Goal: Task Accomplishment & Management: Complete application form

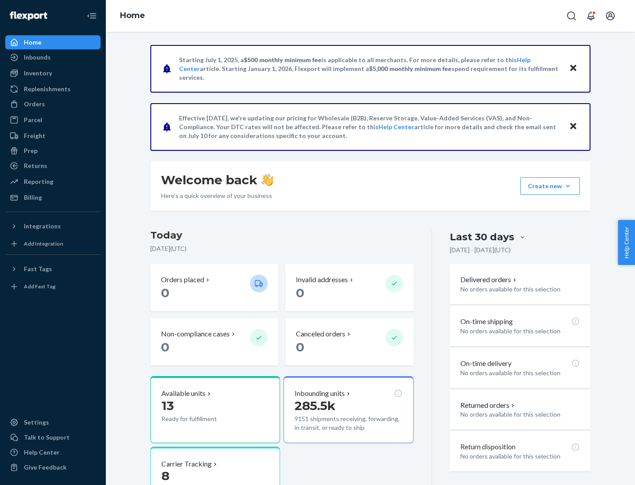
click at [46, 89] on div "Replenishments" at bounding box center [47, 89] width 47 height 9
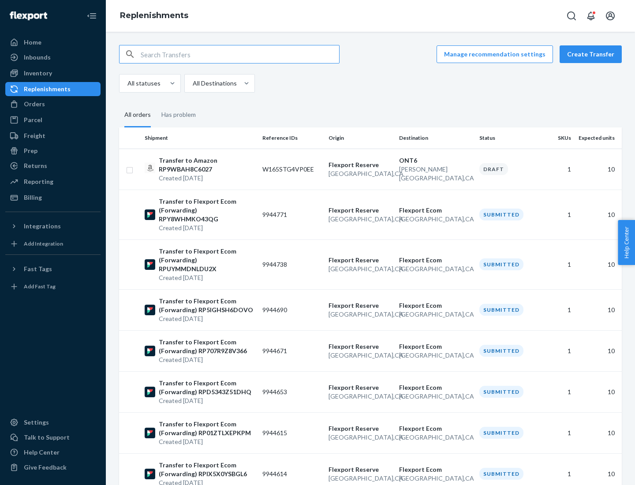
click at [593, 54] on button "Create Transfer" at bounding box center [591, 54] width 62 height 18
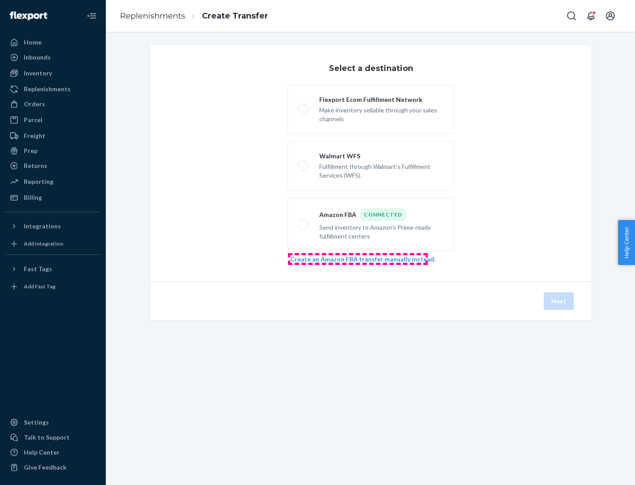
click at [358, 259] on link "Create an Amazon FBA transfer manually instead" at bounding box center [362, 259] width 144 height 8
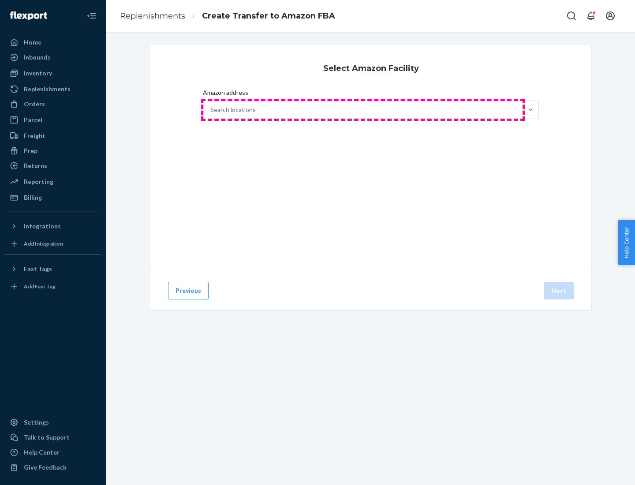
click at [363, 110] on div "Search locations" at bounding box center [362, 110] width 319 height 18
click at [211, 110] on input "Amazon address Search locations" at bounding box center [210, 109] width 1 height 9
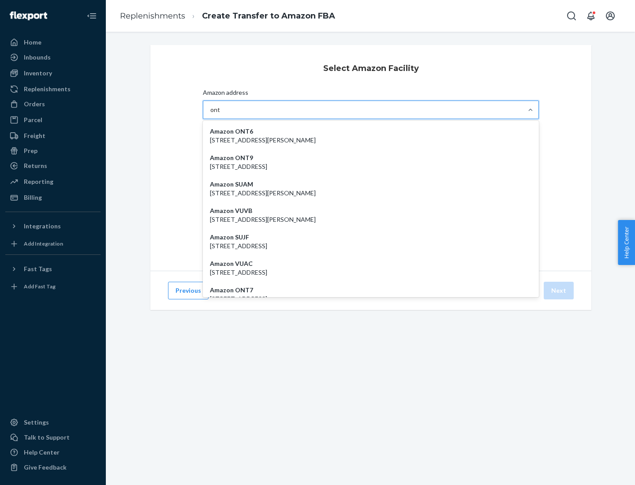
type input "ont6"
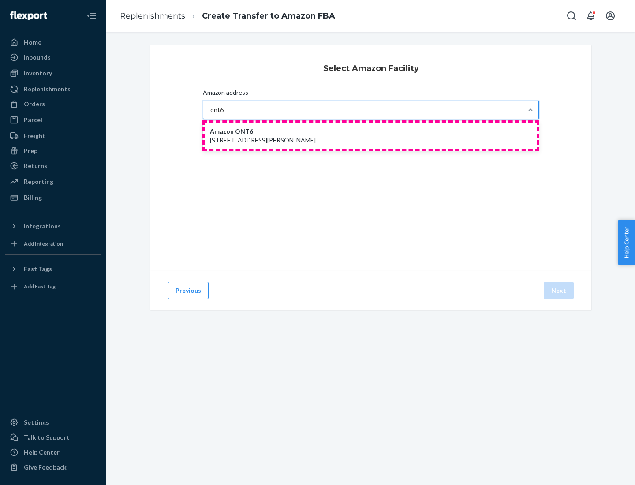
click at [371, 136] on p "[STREET_ADDRESS][PERSON_NAME]" at bounding box center [371, 140] width 322 height 9
click at [224, 114] on input "ont6" at bounding box center [217, 109] width 14 height 9
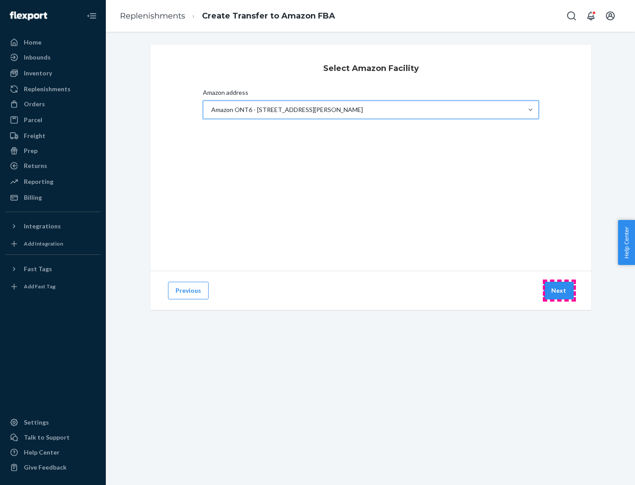
click at [559, 291] on button "Next" at bounding box center [559, 291] width 30 height 18
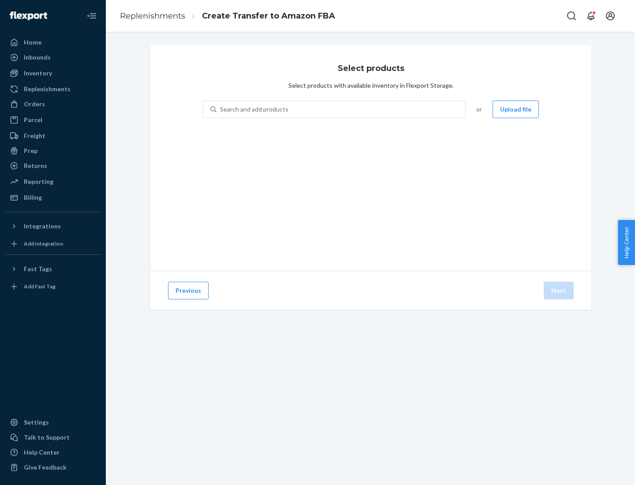
click at [253, 109] on div "Search and add products" at bounding box center [254, 109] width 68 height 9
click at [221, 109] on input "Search and add products" at bounding box center [220, 109] width 1 height 9
type input "test"
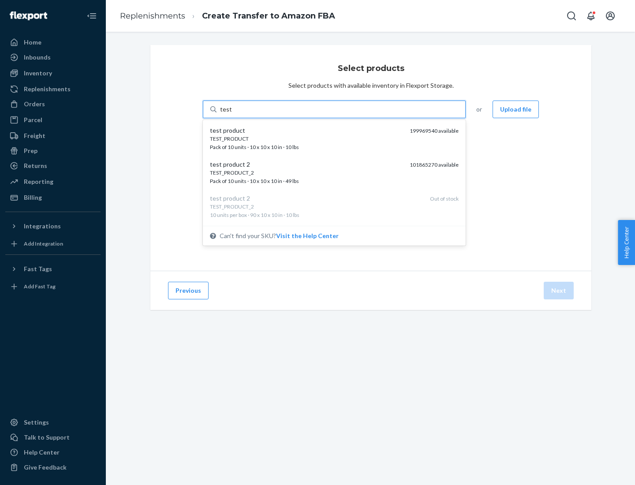
scroll to position [4, 0]
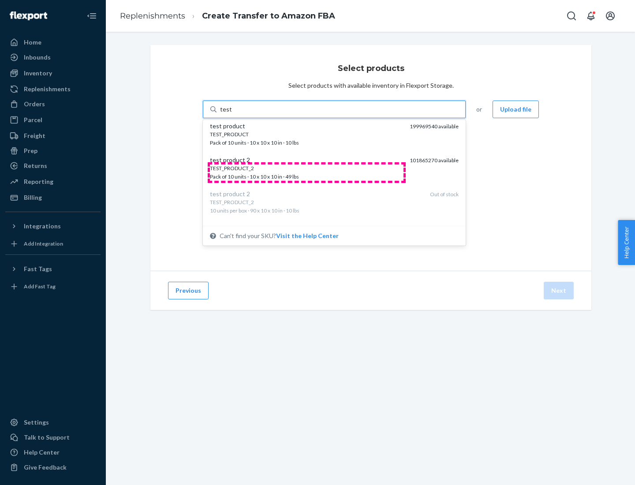
click at [307, 173] on div "TEST_PRODUCT_2 Pack of 10 units · 10 x 10 x 10 in · 49 lbs" at bounding box center [306, 173] width 193 height 16
click at [232, 114] on input "test" at bounding box center [225, 109] width 11 height 9
